Goal: Contribute content: Contribute content

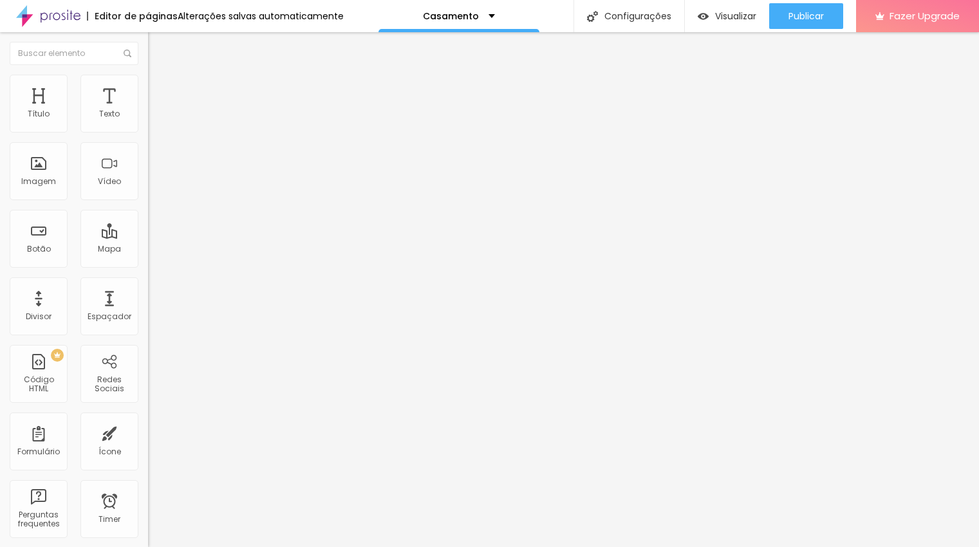
click at [148, 111] on span "Trocar imagem" at bounding box center [183, 105] width 70 height 11
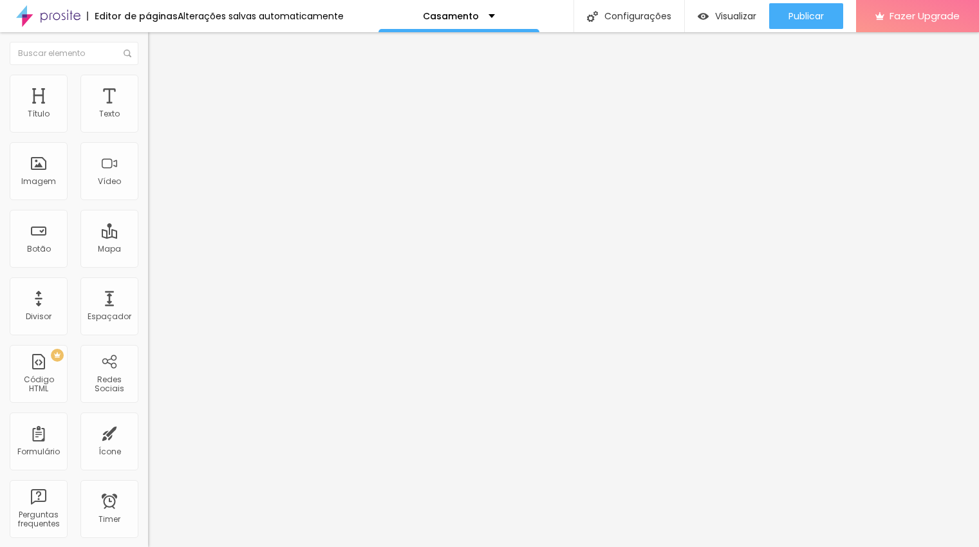
scroll to position [626, 0]
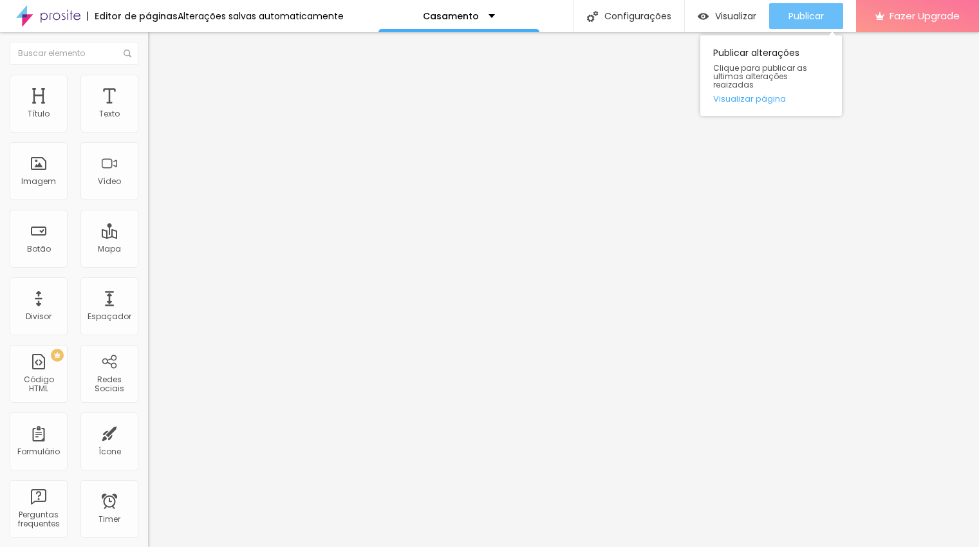
click at [817, 14] on span "Publicar" at bounding box center [805, 16] width 35 height 10
click at [806, 7] on div "Publicar" at bounding box center [805, 16] width 35 height 26
click at [810, 24] on div "Publicar" at bounding box center [805, 16] width 35 height 26
click at [797, 14] on span "Publicar" at bounding box center [805, 16] width 35 height 10
click at [806, 14] on span "Publicar" at bounding box center [805, 16] width 35 height 10
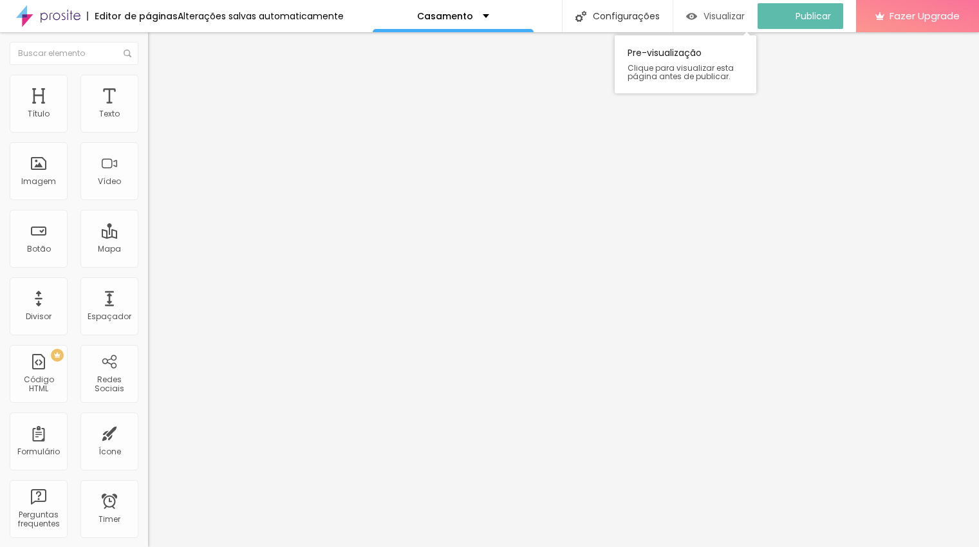
click at [732, 21] on span "Visualizar" at bounding box center [723, 16] width 41 height 10
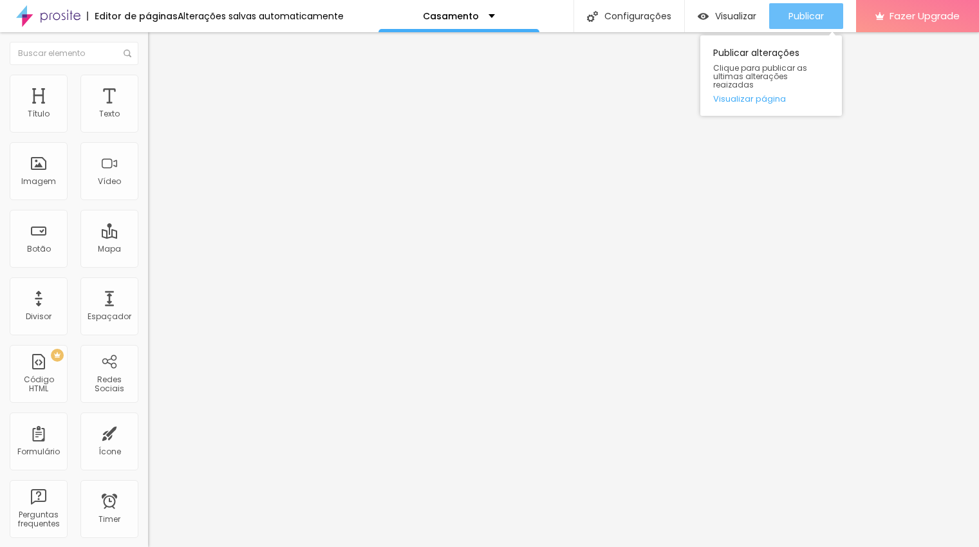
click at [815, 8] on div "Publicar" at bounding box center [805, 16] width 35 height 26
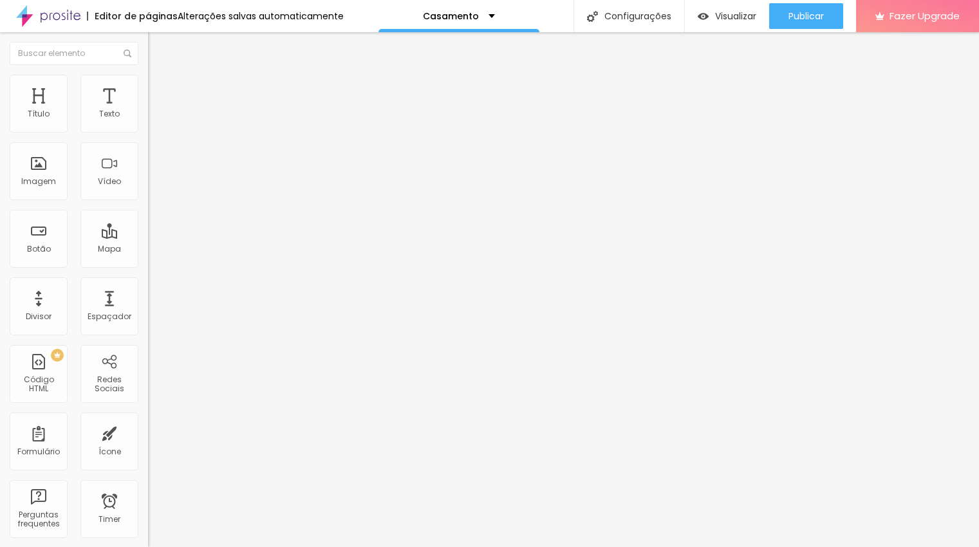
click at [148, 75] on img at bounding box center [154, 81] width 12 height 12
click at [148, 85] on li "Avançado" at bounding box center [222, 81] width 148 height 13
type input "7"
type input "6"
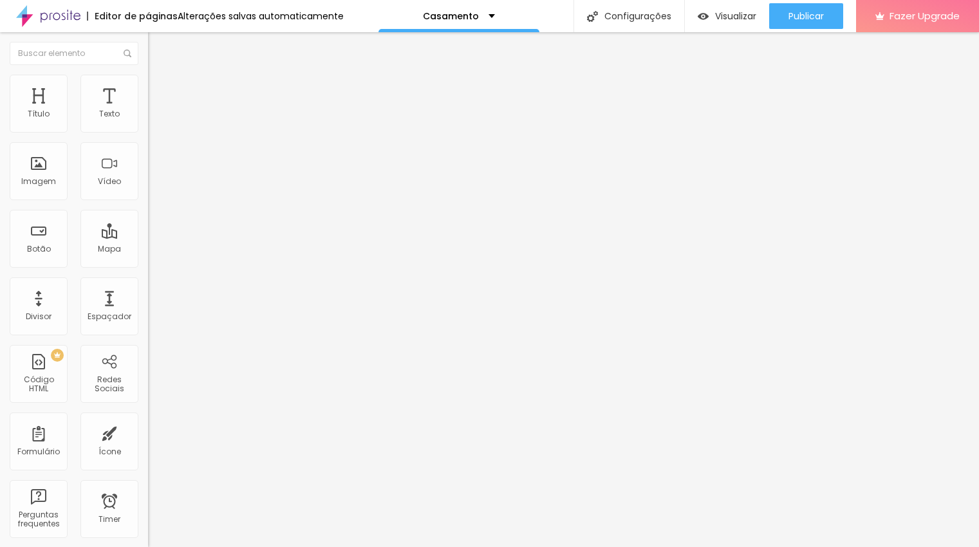
type input "6"
type input "1"
type input "0"
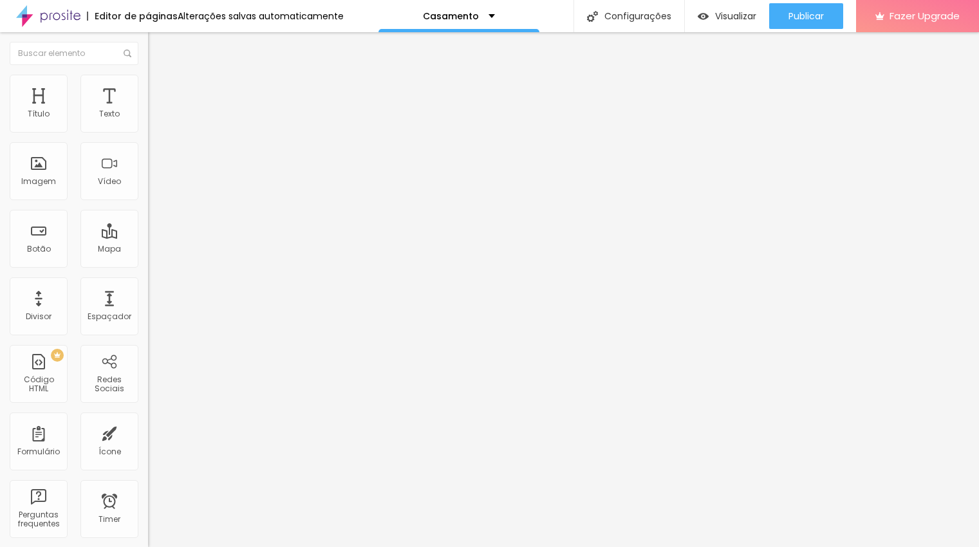
drag, startPoint x: 36, startPoint y: 127, endPoint x: 19, endPoint y: 124, distance: 17.0
type input "0"
click at [148, 124] on div "0 Espaço de cima" at bounding box center [222, 179] width 148 height 182
type input "11"
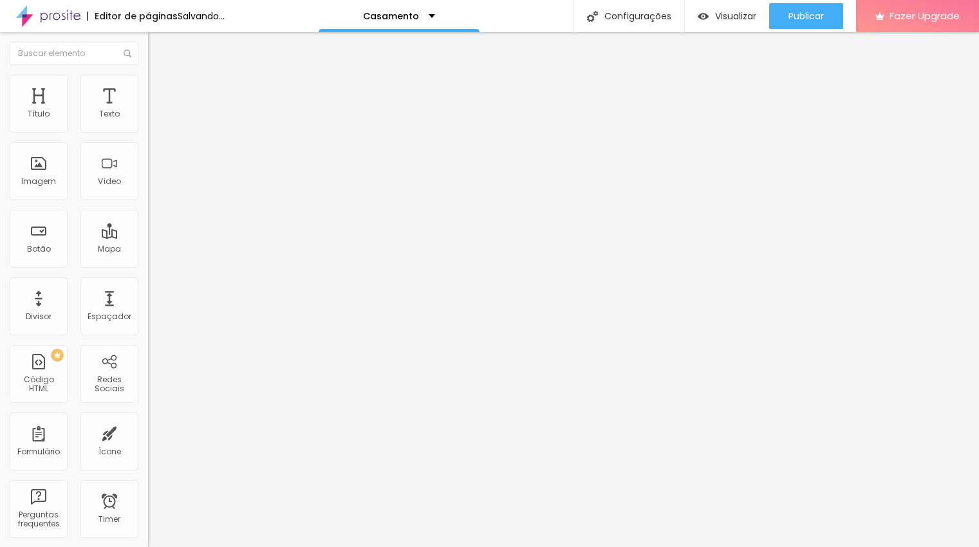
type input "12"
type input "21"
type input "31"
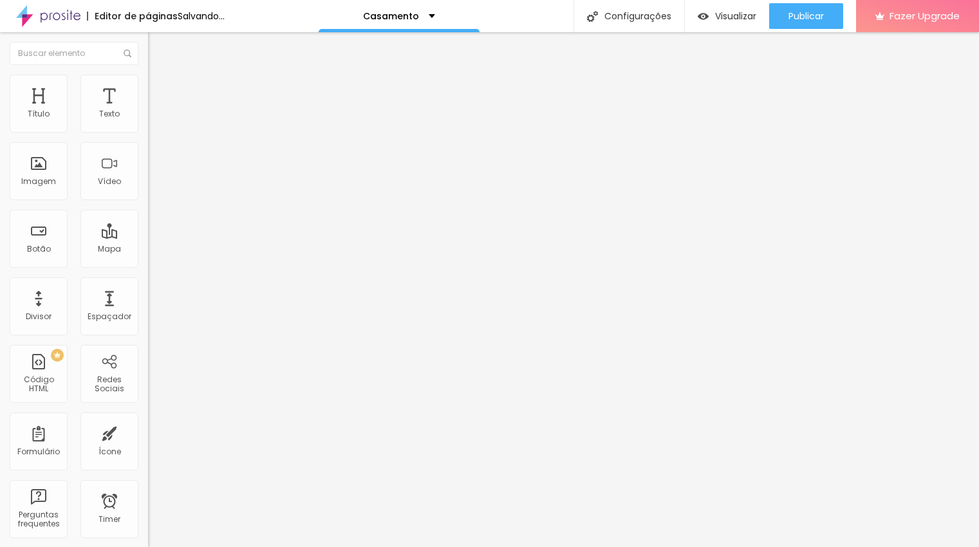
type input "31"
type input "32"
type input "33"
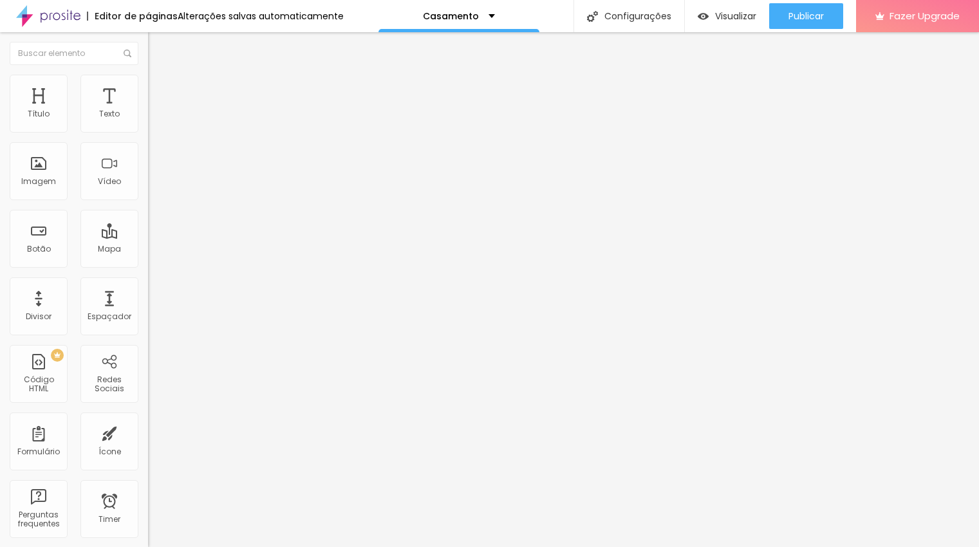
type input "36"
type input "41"
drag, startPoint x: 39, startPoint y: 157, endPoint x: 62, endPoint y: 156, distance: 23.2
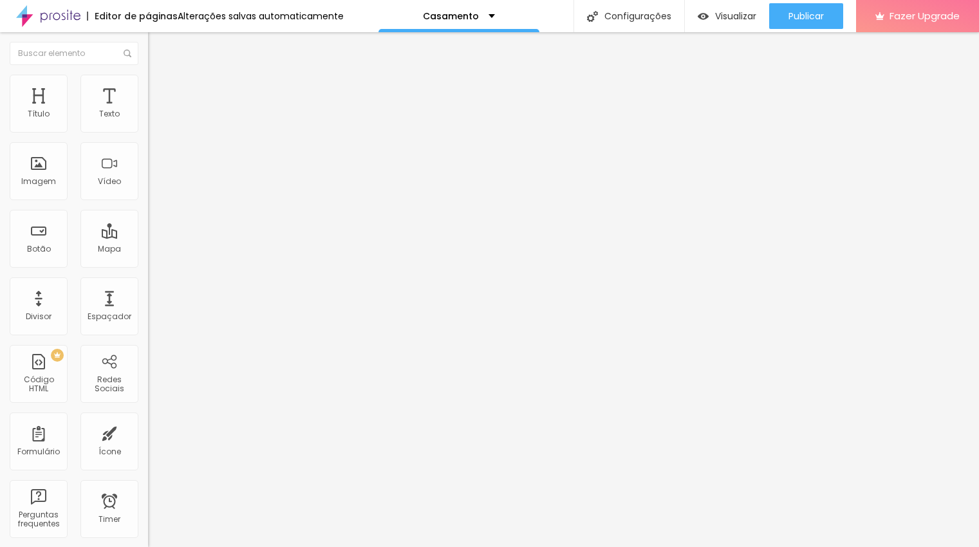
type input "41"
click at [148, 419] on input "range" at bounding box center [189, 424] width 83 height 10
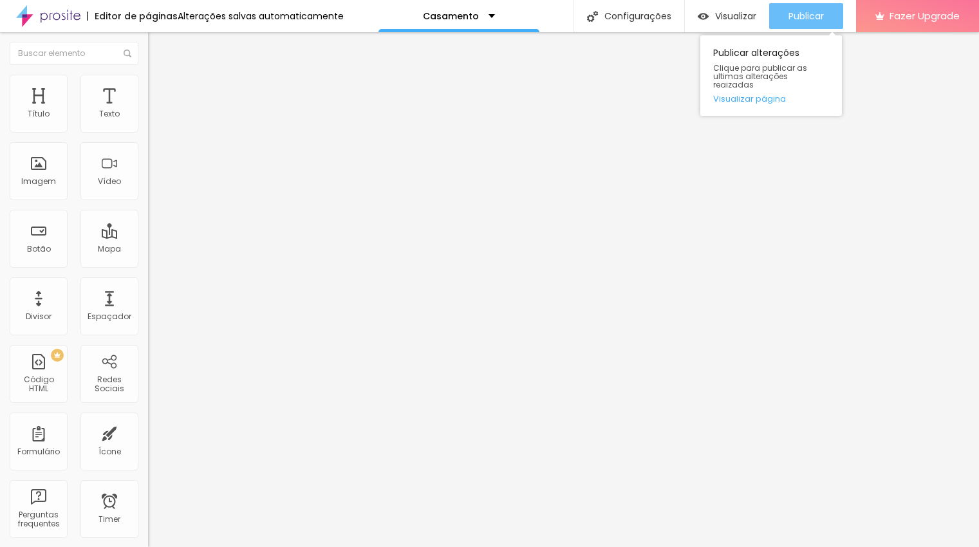
click at [803, 14] on span "Publicar" at bounding box center [805, 16] width 35 height 10
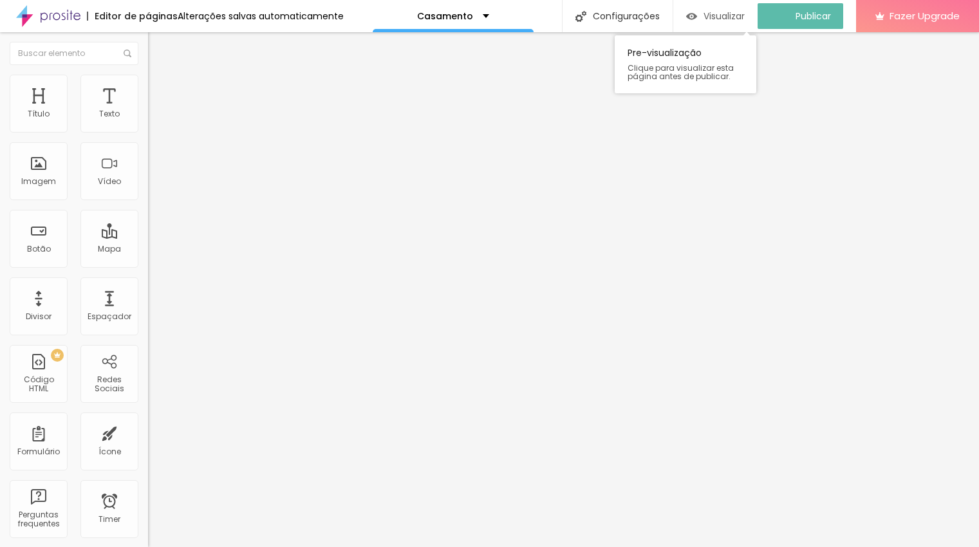
click at [719, 14] on span "Visualizar" at bounding box center [723, 16] width 41 height 10
